Goal: Task Accomplishment & Management: Manage account settings

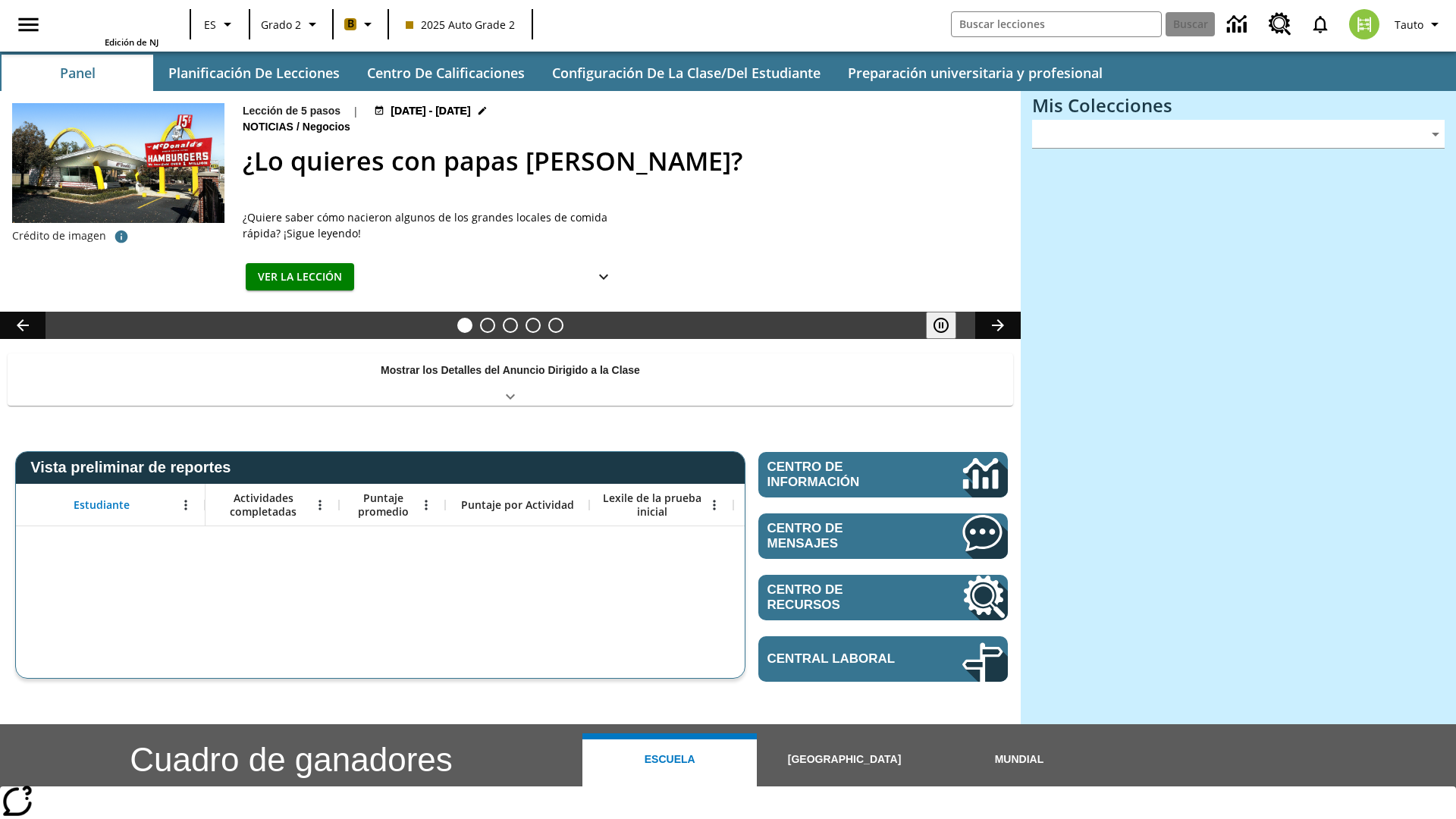
type input "-1"
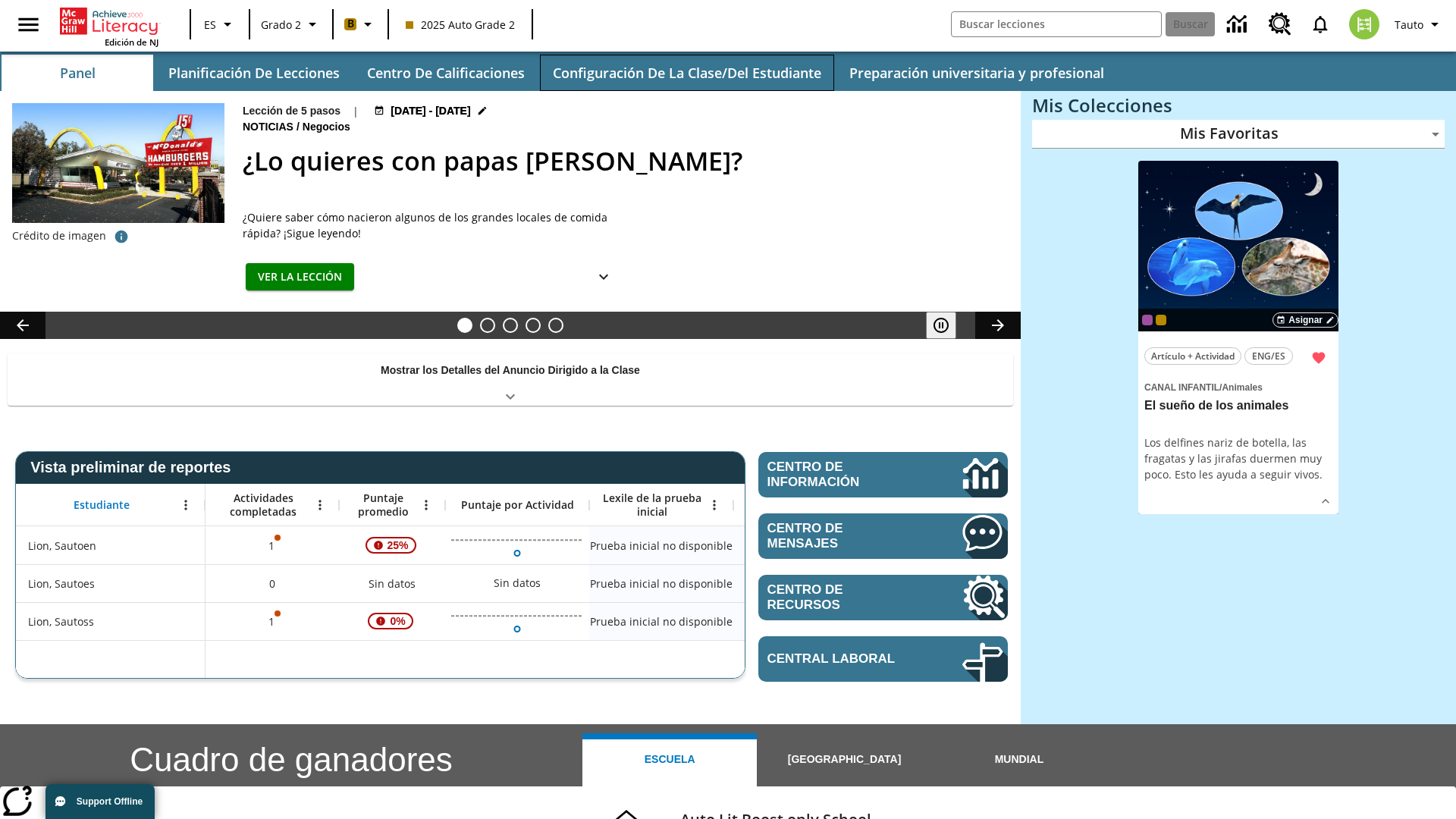
click at [686, 73] on button "Configuración de la clase/del estudiante" at bounding box center [687, 73] width 294 height 37
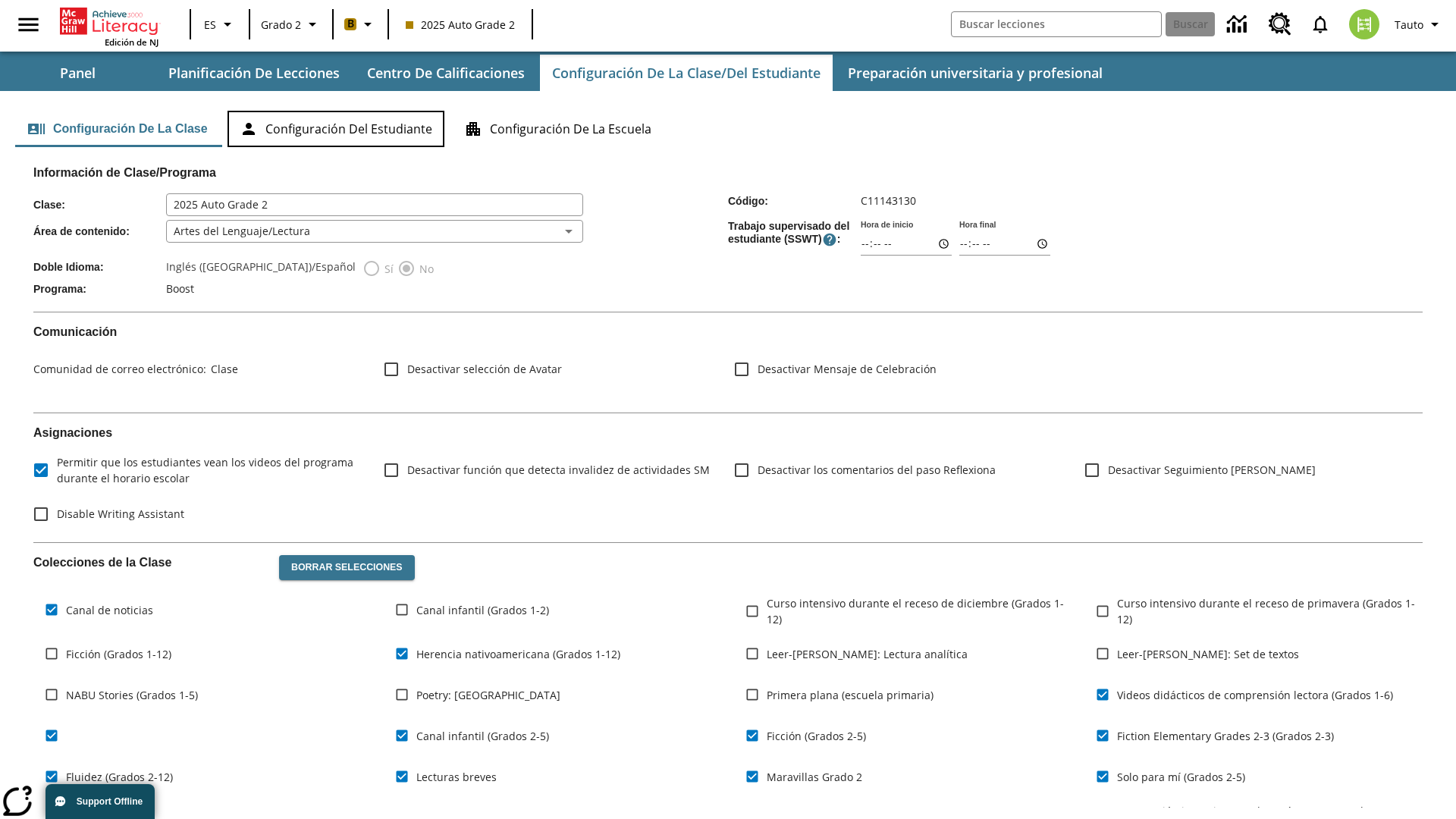
click at [338, 129] on button "Configuración del estudiante" at bounding box center [336, 128] width 217 height 37
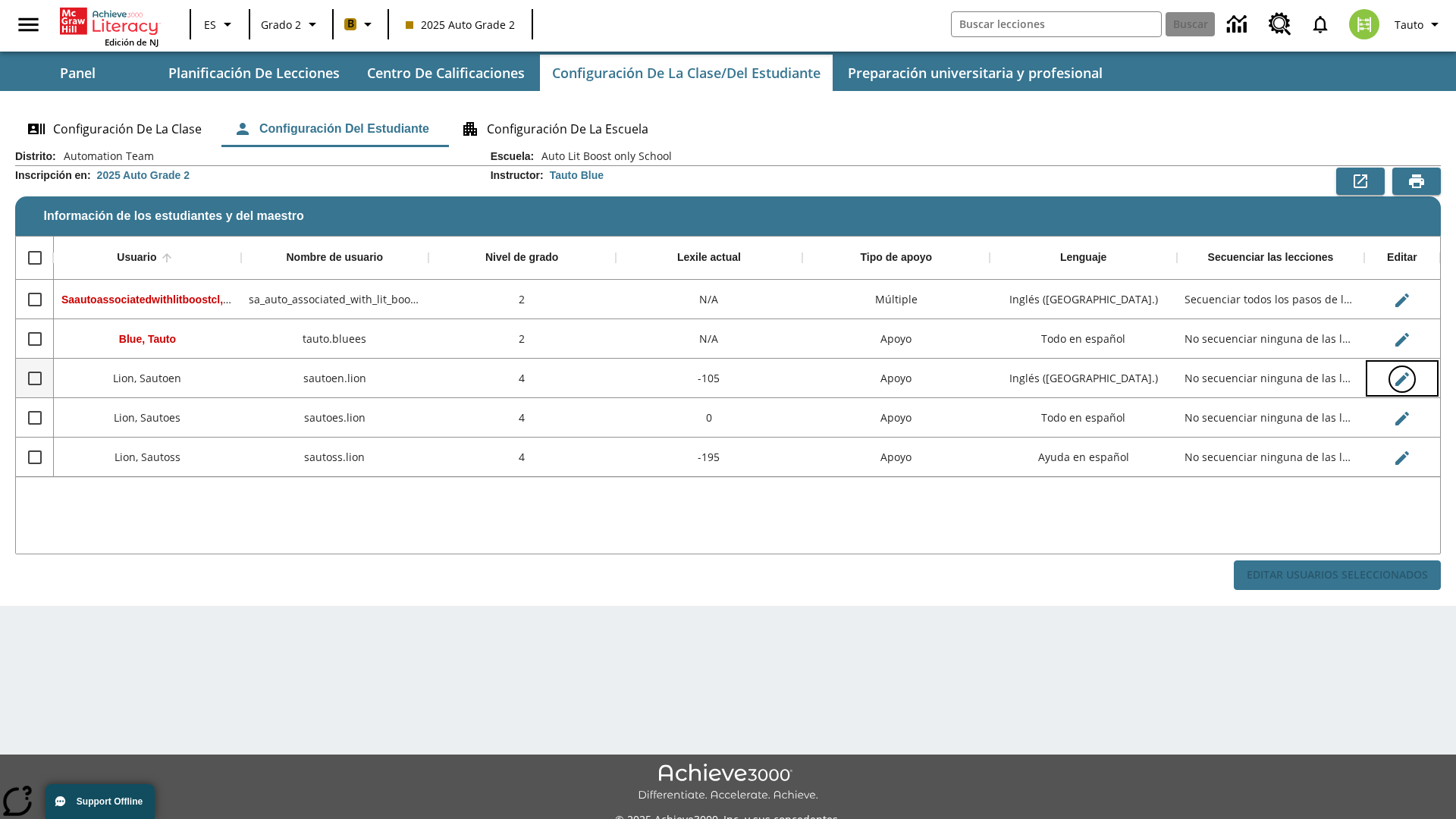
click at [1401, 379] on icon "Editar Usuario" at bounding box center [1401, 379] width 13 height 13
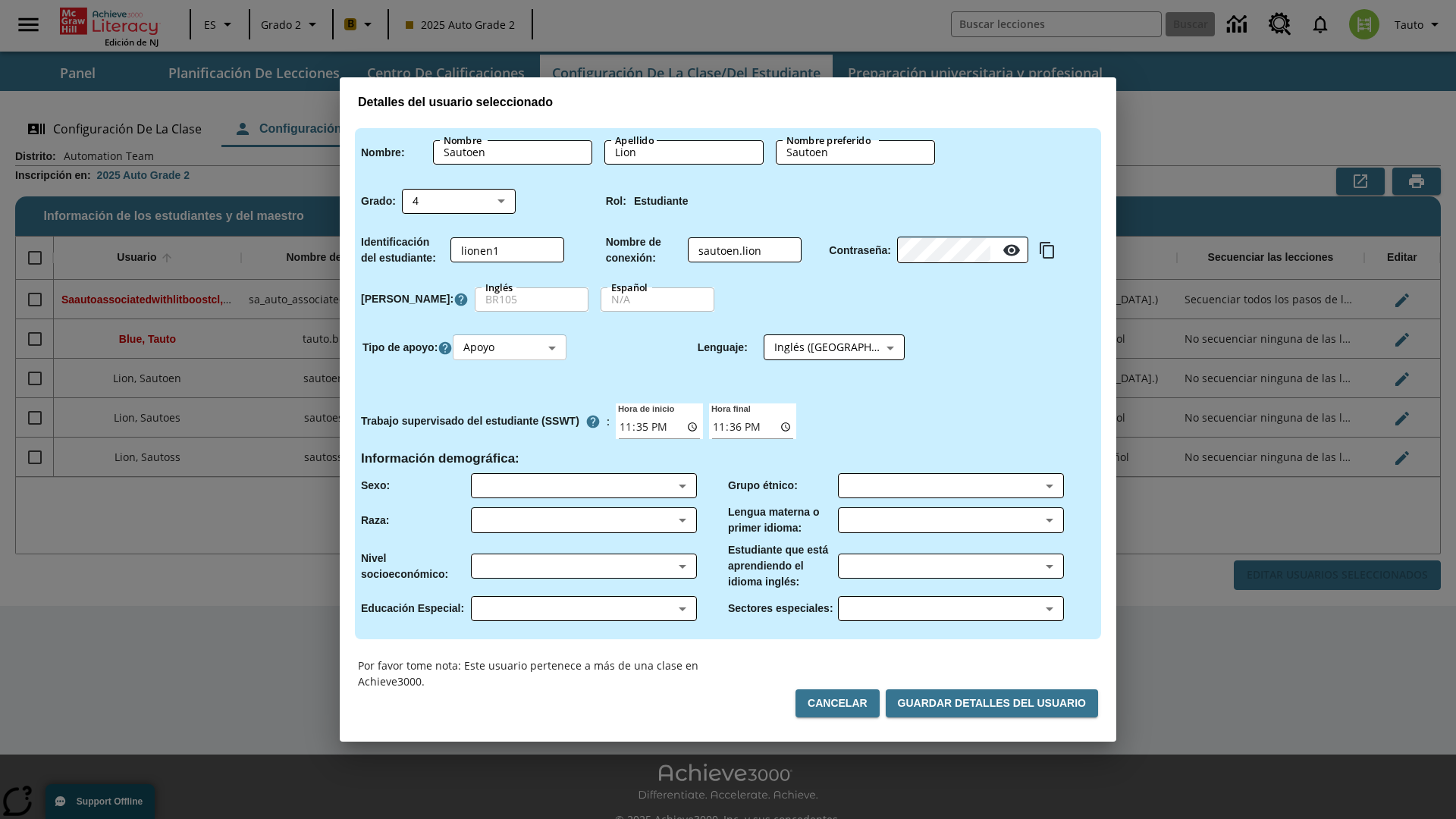
click at [512, 347] on body "Saltar al contenido principal Edición de NJ ES Grado 2 B 2025 Auto Grade 2 Busc…" at bounding box center [728, 426] width 1456 height 852
click at [512, 404] on li "Apoyo" at bounding box center [511, 404] width 114 height 25
click at [820, 347] on body "Saltar al contenido principal Edición de NJ ES Grado 2 B 2025 Auto Grade 2 Busc…" at bounding box center [728, 426] width 1456 height 852
click at [512, 347] on body "Saltar al contenido principal Edición de NJ ES Grado 2 B 2025 Auto Grade 2 Busc…" at bounding box center [728, 426] width 1456 height 852
click at [512, 429] on li "Enriquecimiento" at bounding box center [511, 429] width 114 height 25
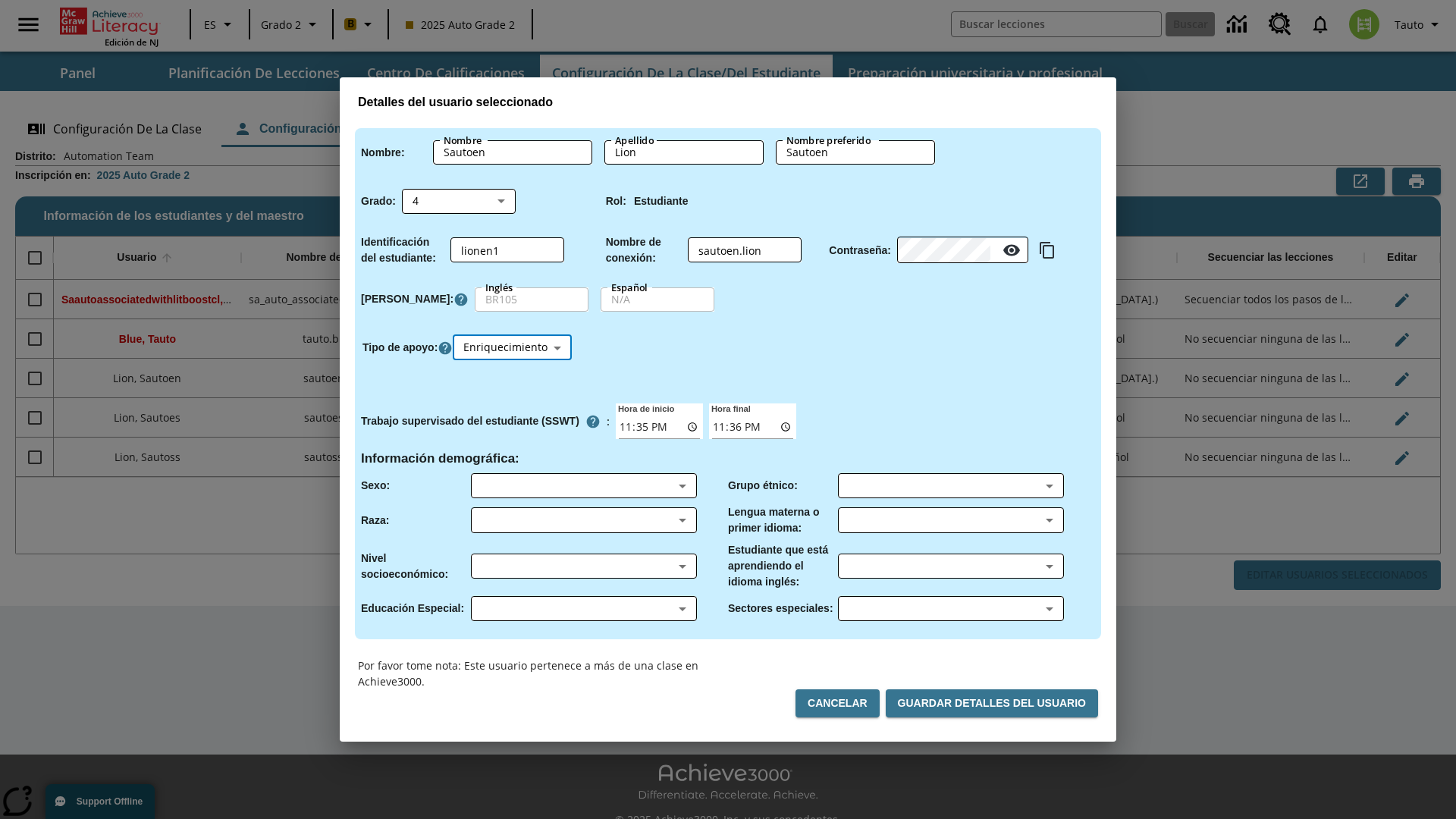
click at [514, 347] on body "Saltar al contenido principal Edición de NJ ES Grado 2 B 2025 Auto Grade 2 Busc…" at bounding box center [728, 426] width 1456 height 852
click at [514, 379] on li "Estándar" at bounding box center [514, 379] width 119 height 25
type input "0"
click at [512, 347] on body "Saltar al contenido principal Edición de NJ ES Grado 2 B 2025 Auto Grade 2 Busc…" at bounding box center [728, 426] width 1456 height 852
click at [512, 453] on li "Múltiple" at bounding box center [511, 454] width 114 height 25
